Goal: Transaction & Acquisition: Obtain resource

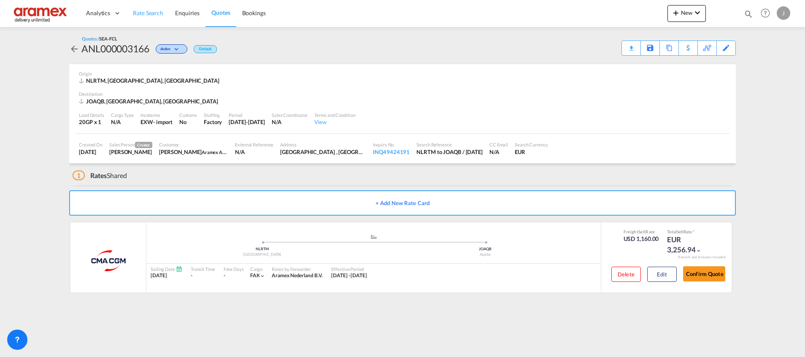
click at [149, 11] on span "Rate Search" at bounding box center [148, 12] width 30 height 7
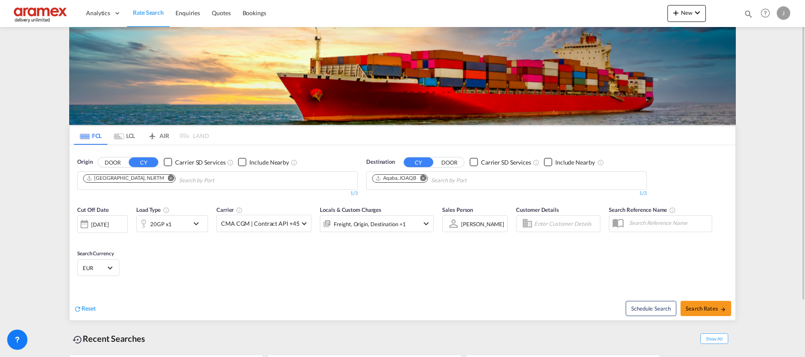
click at [176, 225] on div "20GP x1" at bounding box center [163, 223] width 52 height 17
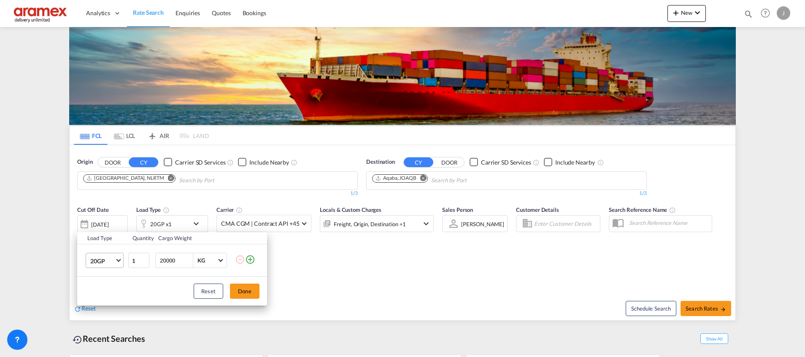
click at [114, 259] on span "20GP" at bounding box center [102, 261] width 24 height 8
click at [99, 333] on div "20RE" at bounding box center [97, 336] width 14 height 8
click at [237, 284] on button "Done" at bounding box center [245, 291] width 30 height 15
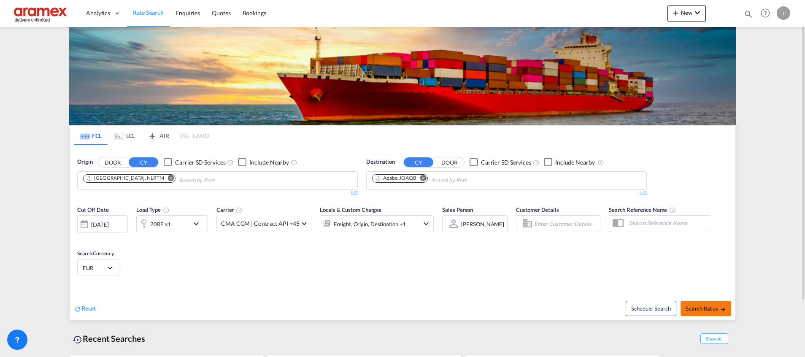
click at [699, 306] on span "Search Rates" at bounding box center [706, 308] width 41 height 7
type input "NLRTM to JOAQB / [DATE]"
